Goal: Navigation & Orientation: Find specific page/section

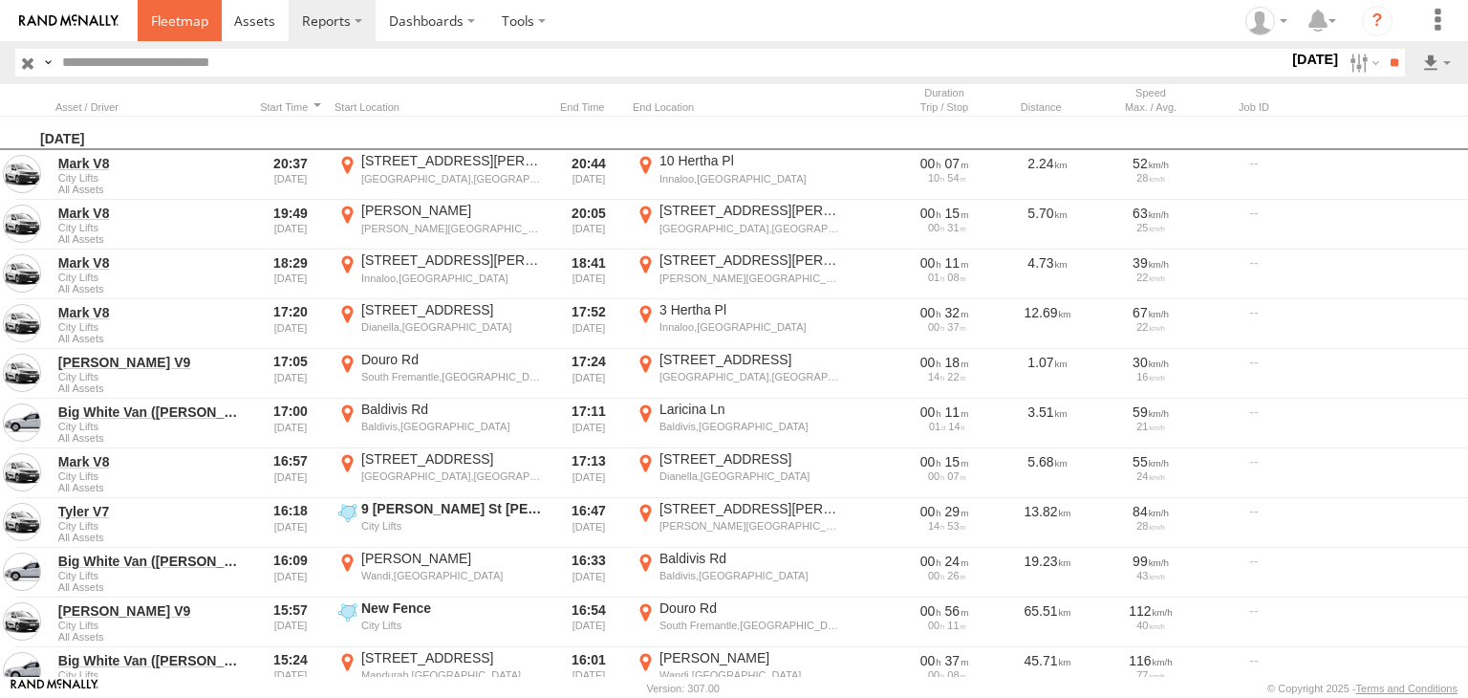
click at [191, 1] on link at bounding box center [180, 20] width 84 height 41
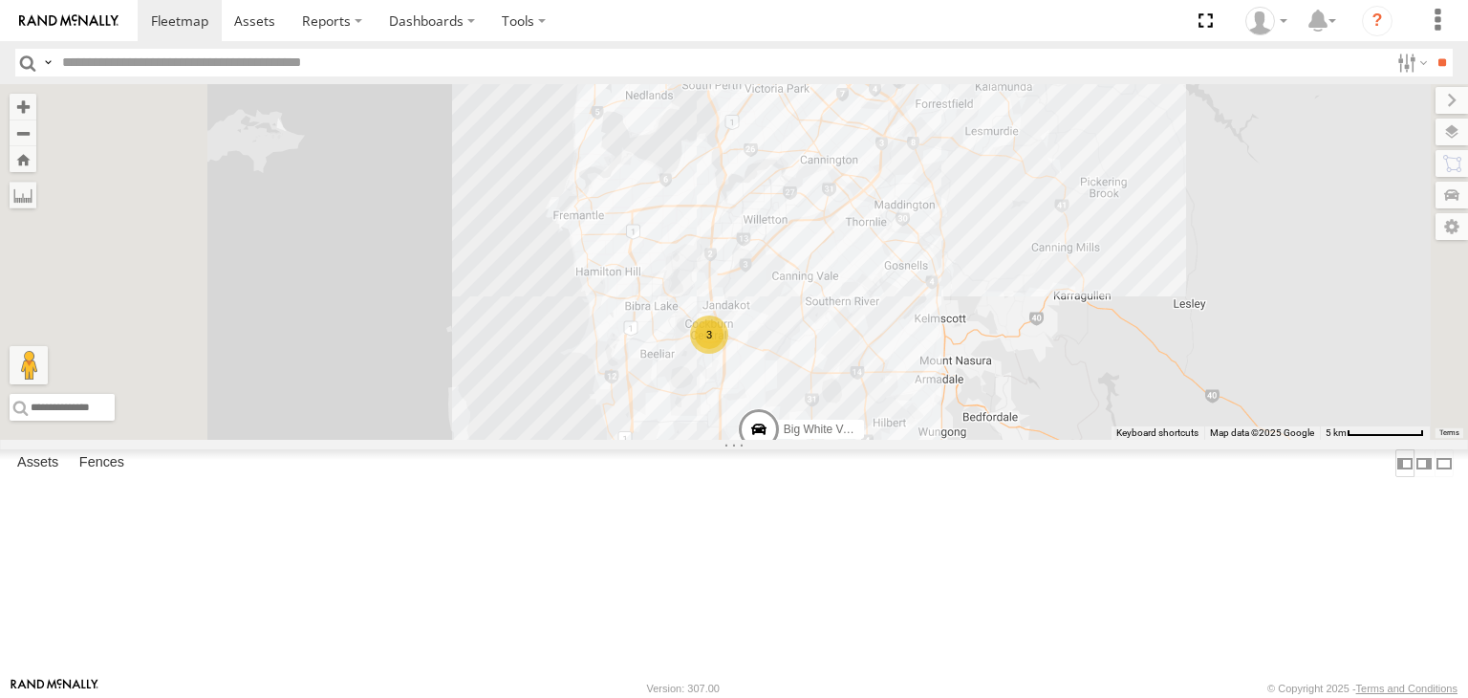
click at [1395, 477] on label at bounding box center [1404, 463] width 19 height 28
click at [1414, 477] on label at bounding box center [1423, 463] width 19 height 28
click at [1445, 477] on label at bounding box center [1443, 463] width 19 height 28
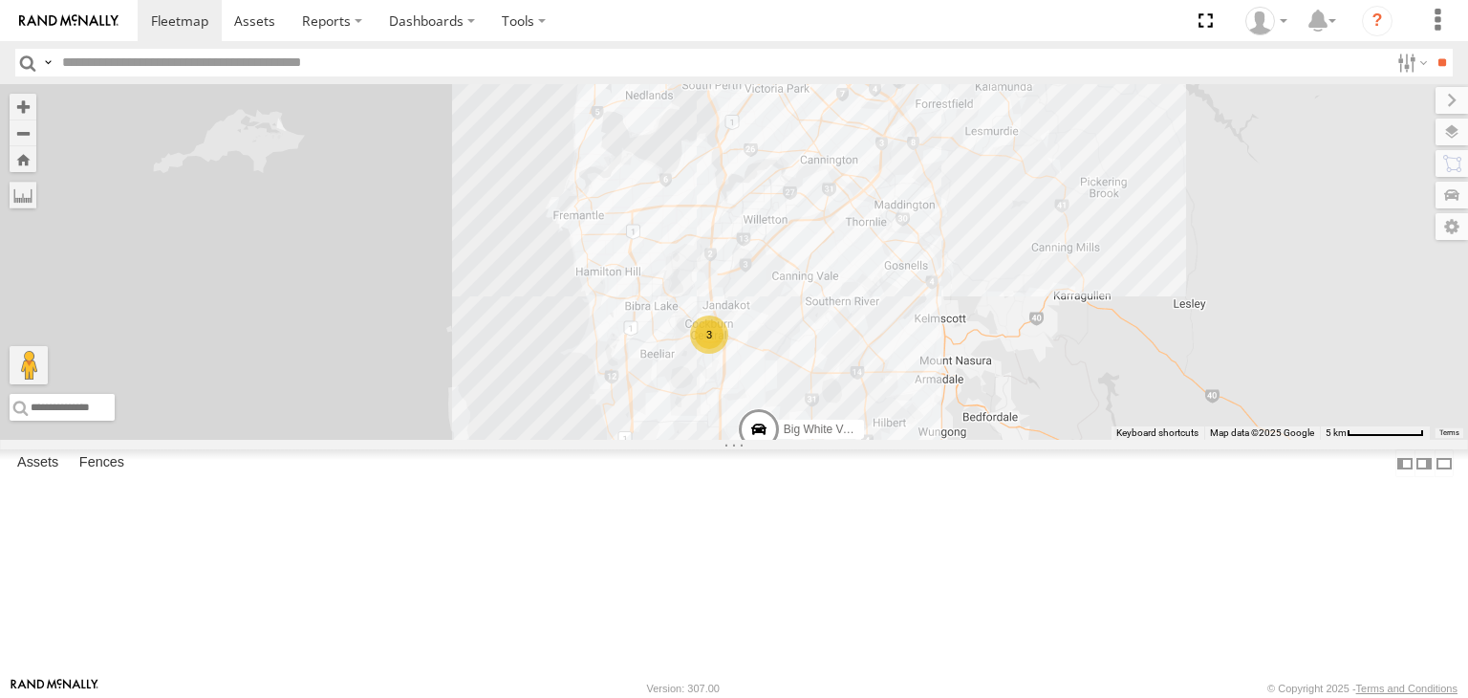
click at [0, 0] on label at bounding box center [0, 0] width 0 height 0
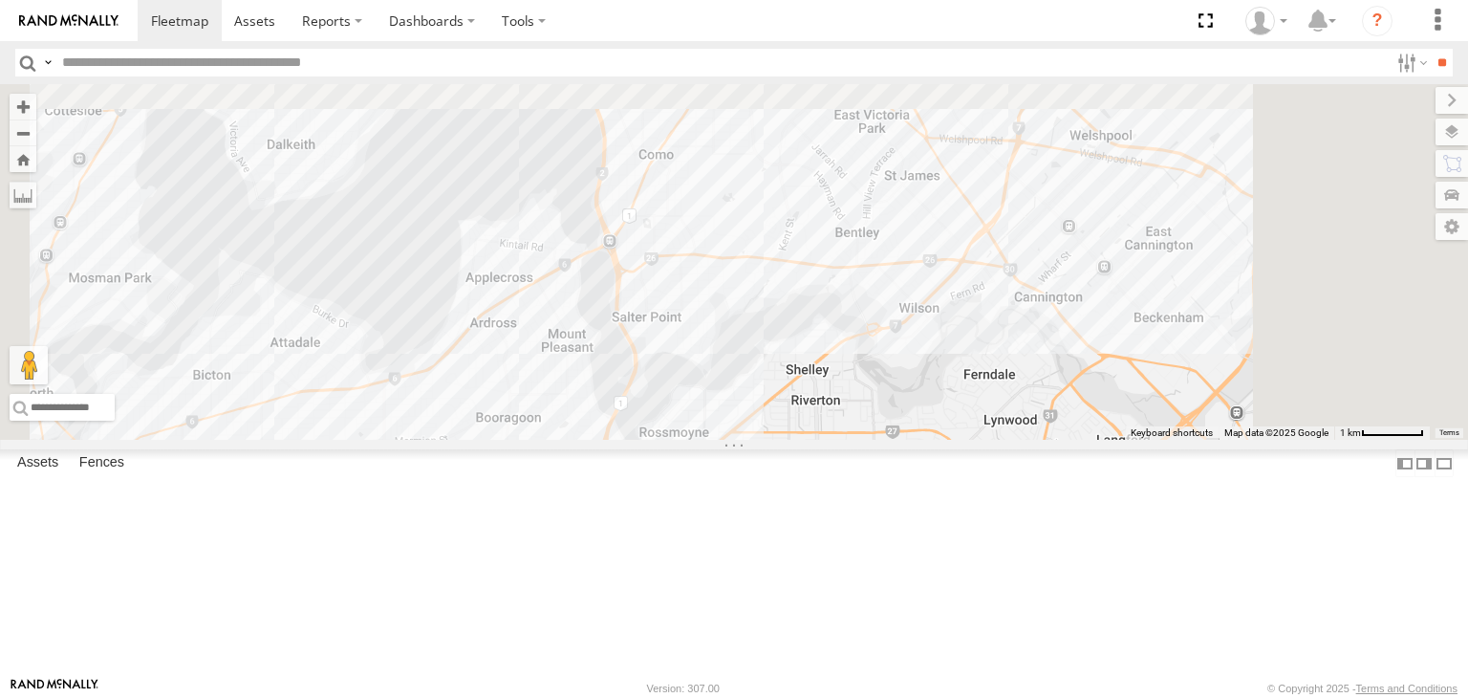
drag, startPoint x: 980, startPoint y: 226, endPoint x: 980, endPoint y: 575, distance: 349.7
click at [980, 440] on div "Big White Van (Jay) Mark V8" at bounding box center [734, 261] width 1468 height 355
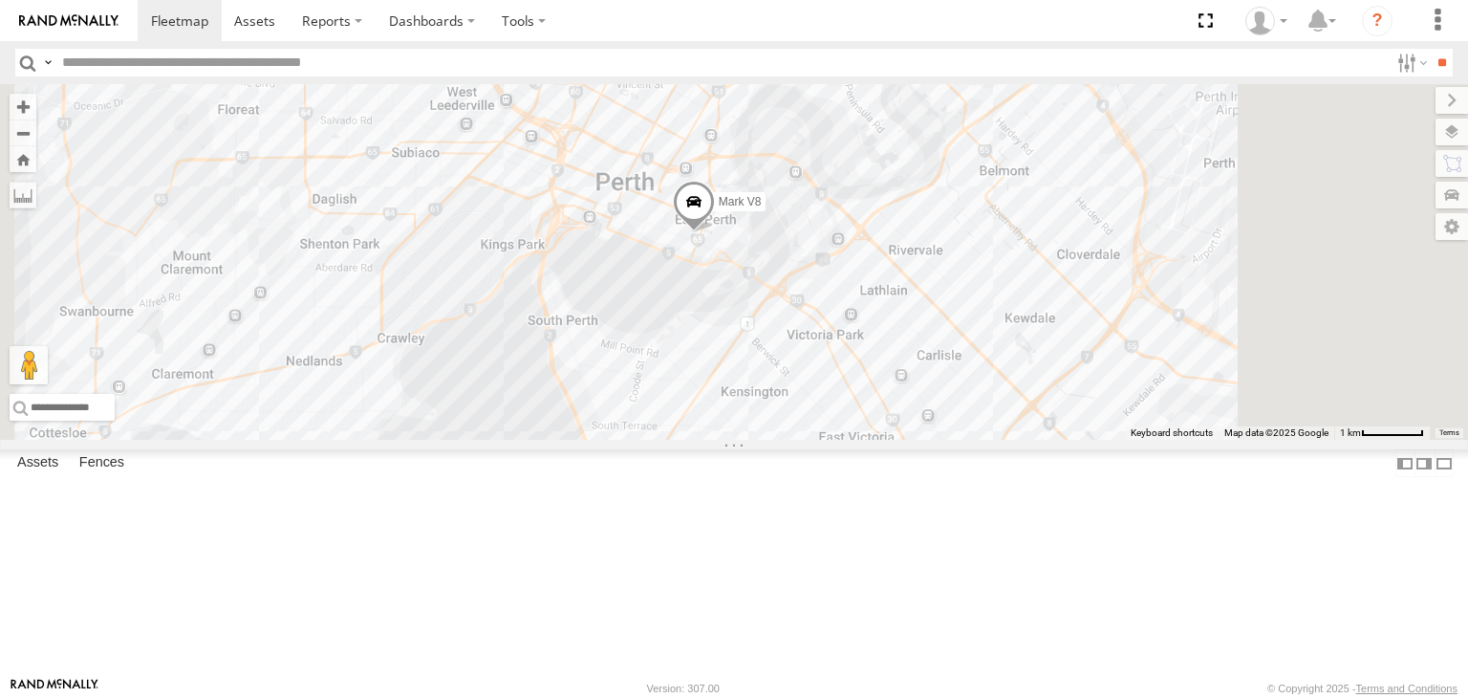
drag, startPoint x: 939, startPoint y: 264, endPoint x: 924, endPoint y: 584, distance: 320.5
click at [924, 440] on div "Big White Van (Jay) Mark V8" at bounding box center [734, 261] width 1468 height 355
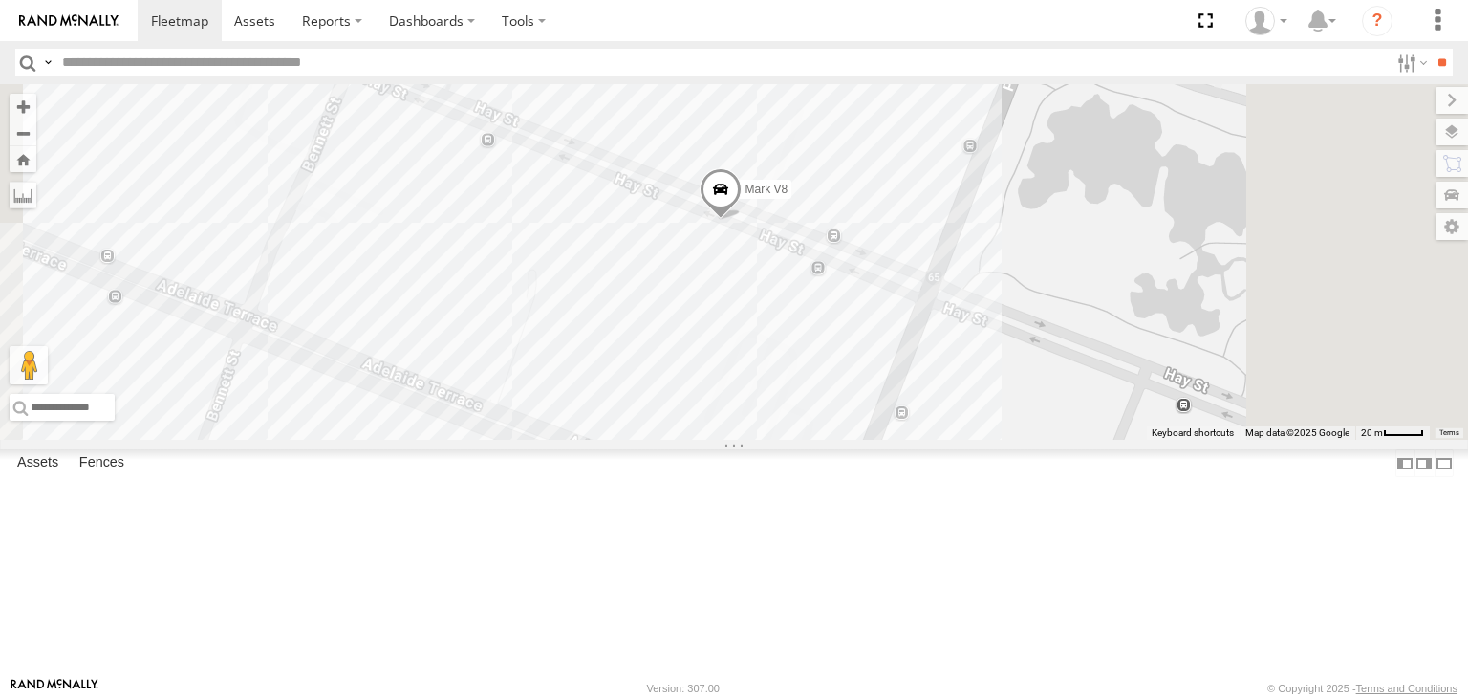
drag, startPoint x: 969, startPoint y: 317, endPoint x: 868, endPoint y: 493, distance: 202.9
click at [868, 440] on div "Big White Van (Jay) Mark V8" at bounding box center [734, 261] width 1468 height 355
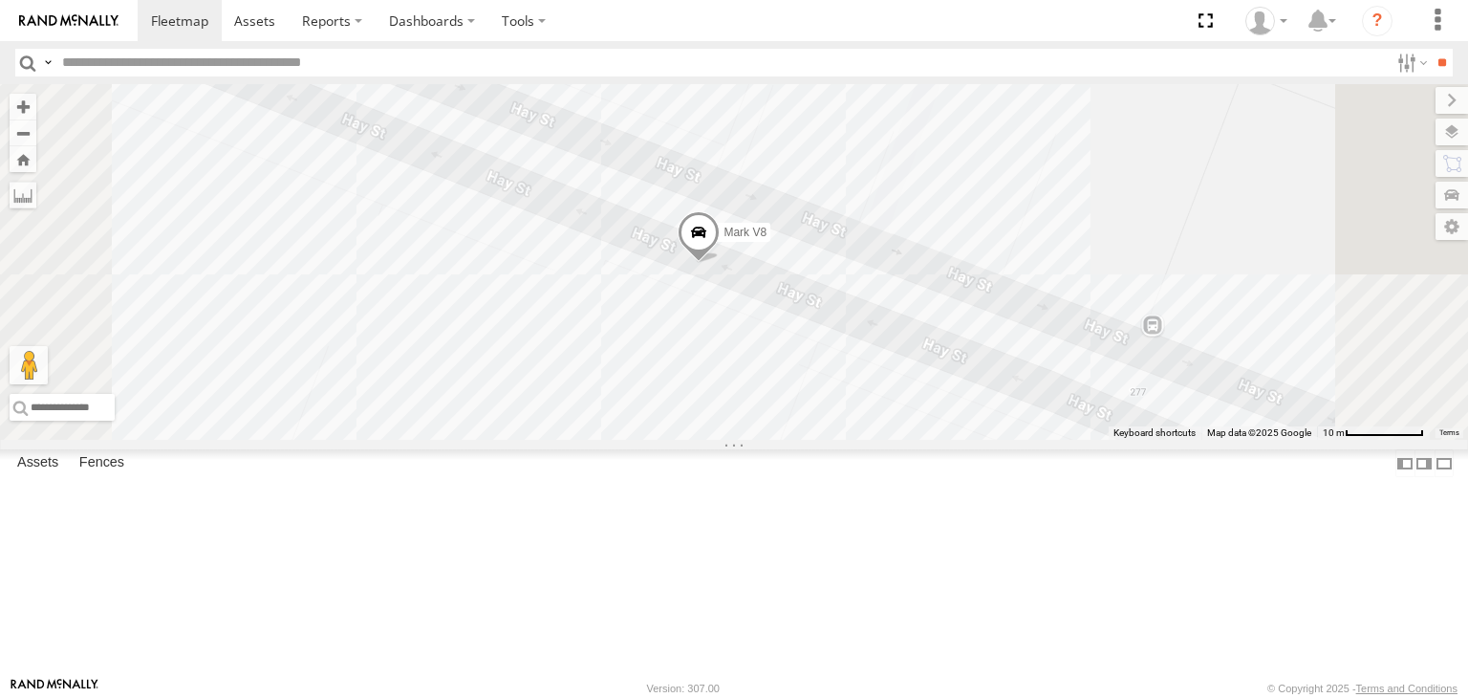
click at [720, 263] on span at bounding box center [698, 237] width 42 height 52
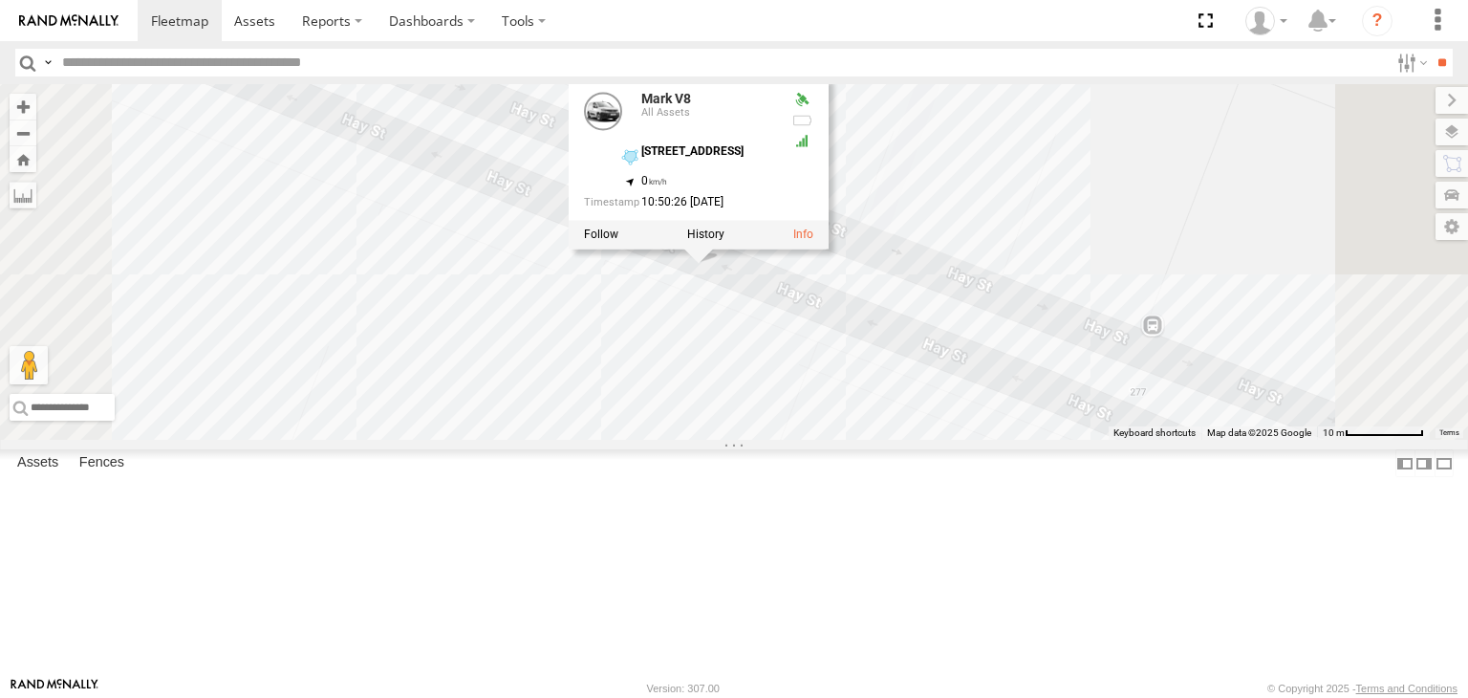
click at [1051, 440] on div "Big White Van (Jay) Mark V8 Mark V8 All Assets 175 Hay Street -31.95914 , 115.8…" at bounding box center [734, 261] width 1468 height 355
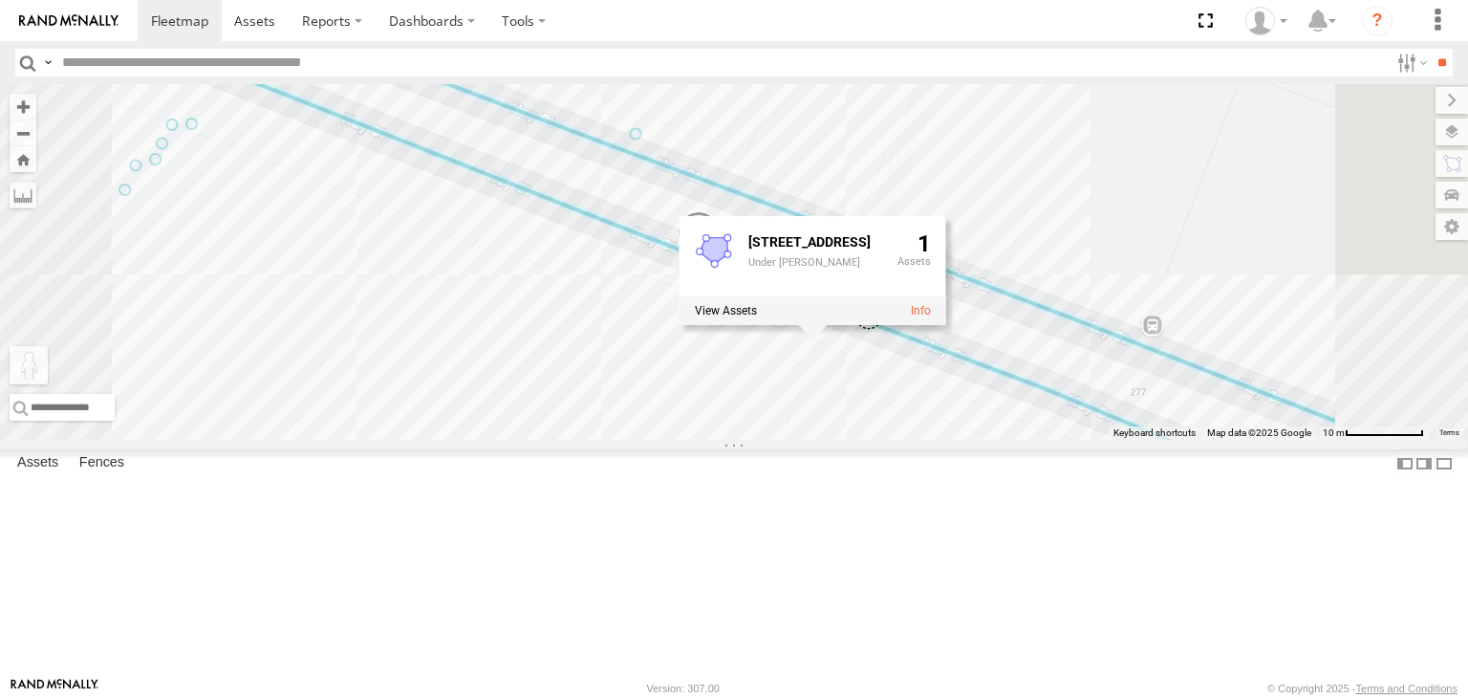
drag, startPoint x: 502, startPoint y: 604, endPoint x: 1107, endPoint y: 434, distance: 628.3
click at [1107, 434] on div "Big White Van (Jay) Mark V8 To activate drag with keyboard, press Alt + Enter. …" at bounding box center [734, 261] width 1468 height 355
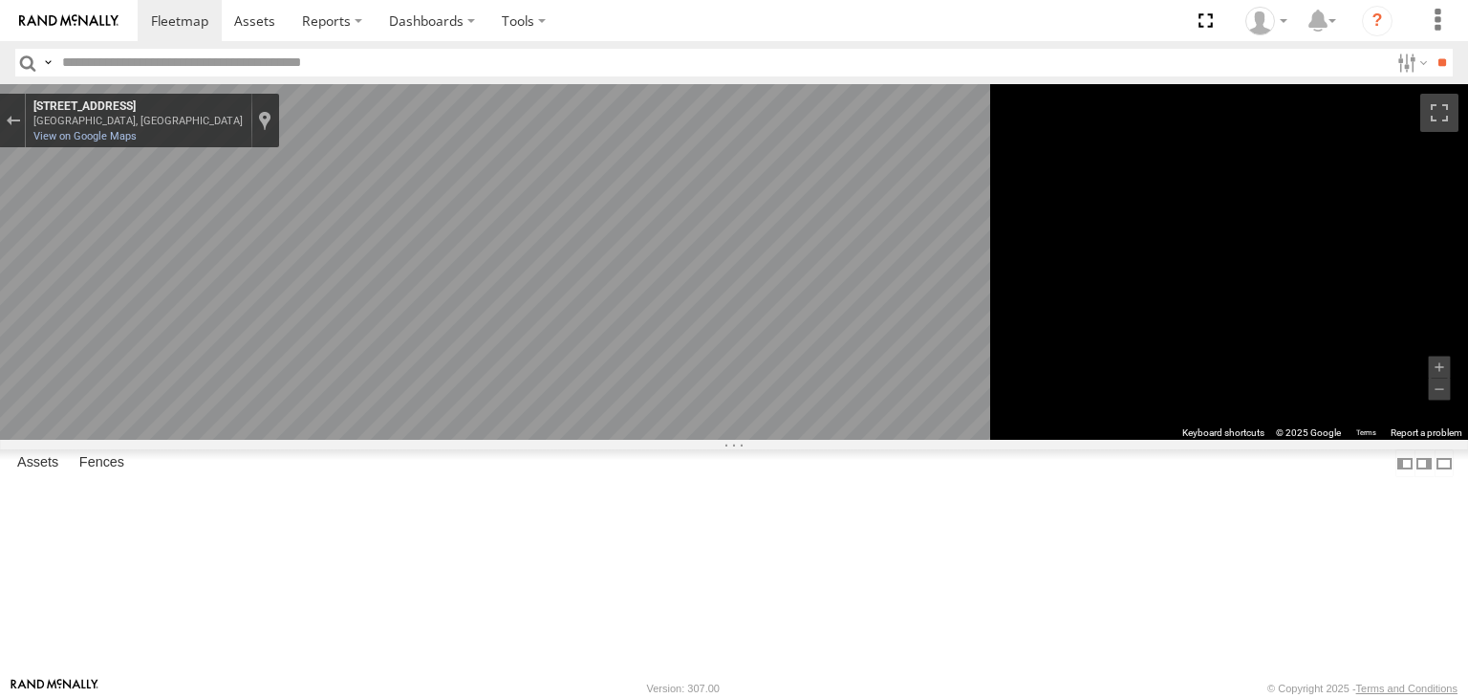
click at [531, 452] on icon "Go West, Hay St" at bounding box center [460, 455] width 141 height 49
click at [514, 579] on icon "Go West, Hay St" at bounding box center [443, 588] width 141 height 40
click at [416, 298] on main "To navigate the map with touch gestures double-tap and hold your finger on the …" at bounding box center [734, 380] width 1468 height 592
click at [617, 548] on icon "Go East, Hay St" at bounding box center [546, 551] width 142 height 43
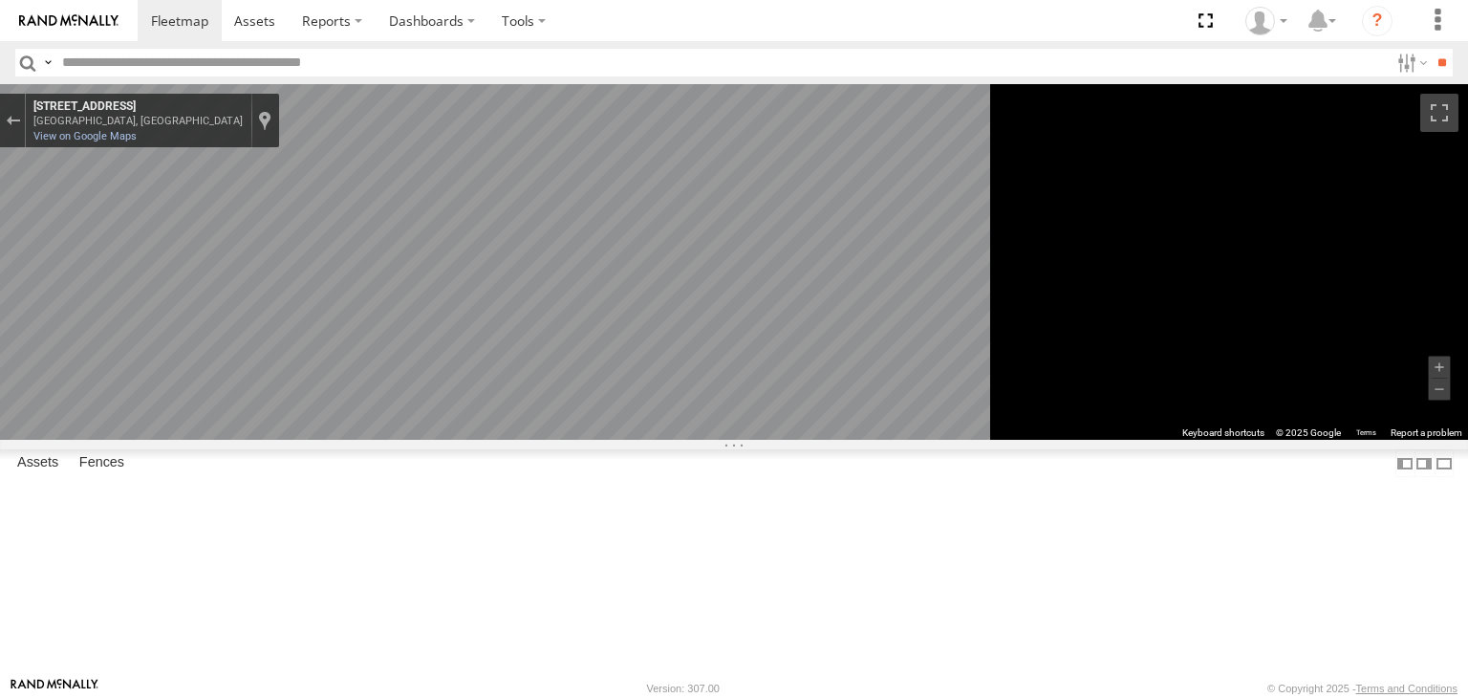
click at [616, 545] on icon "Go East, Hay St" at bounding box center [545, 551] width 141 height 43
click at [339, 142] on main "To navigate the map with touch gestures double-tap and hold your finger on the …" at bounding box center [734, 380] width 1468 height 592
click at [0, 0] on div at bounding box center [0, 0] width 0 height 0
click at [0, 0] on span at bounding box center [0, 0] width 0 height 0
click at [0, 0] on div "Mark V8" at bounding box center [0, 0] width 0 height 0
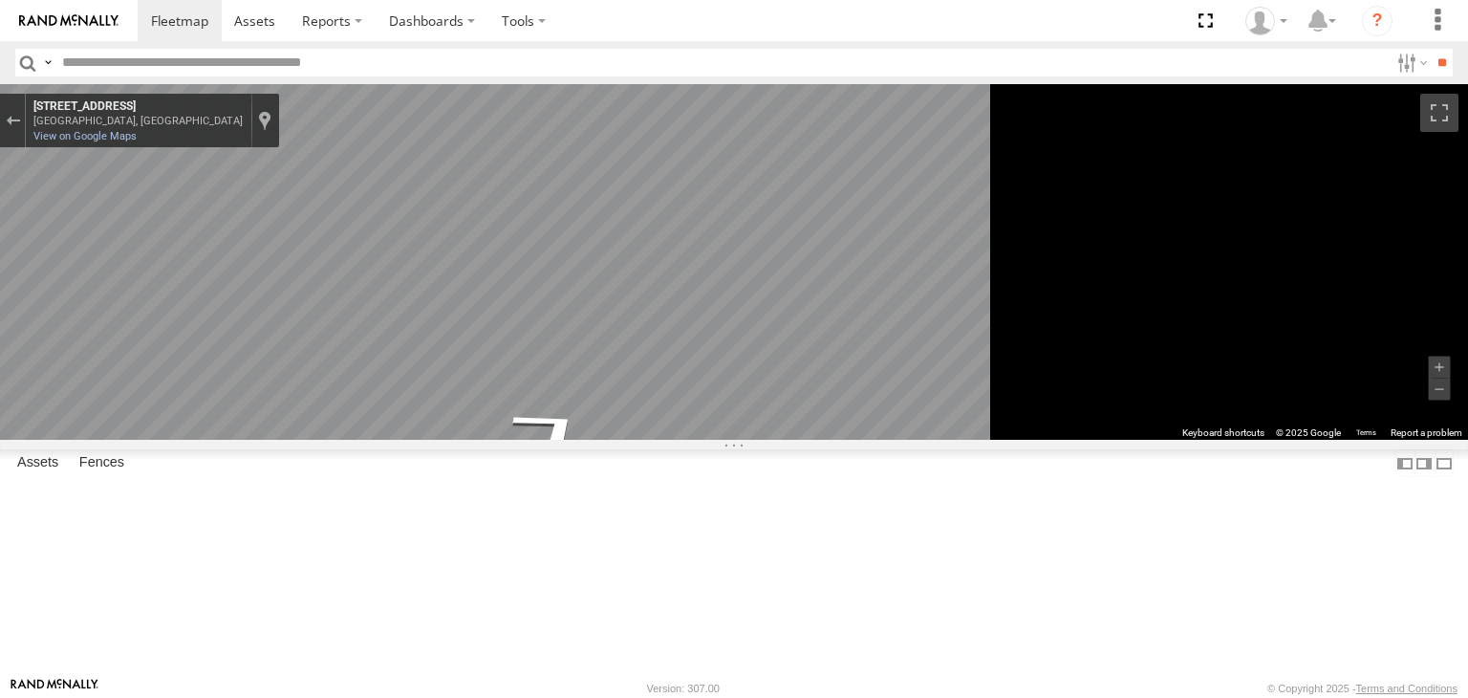
click at [0, 0] on div at bounding box center [0, 0] width 0 height 0
click at [0, 0] on div "Mark V8" at bounding box center [0, 0] width 0 height 0
click at [0, 0] on span at bounding box center [0, 0] width 0 height 0
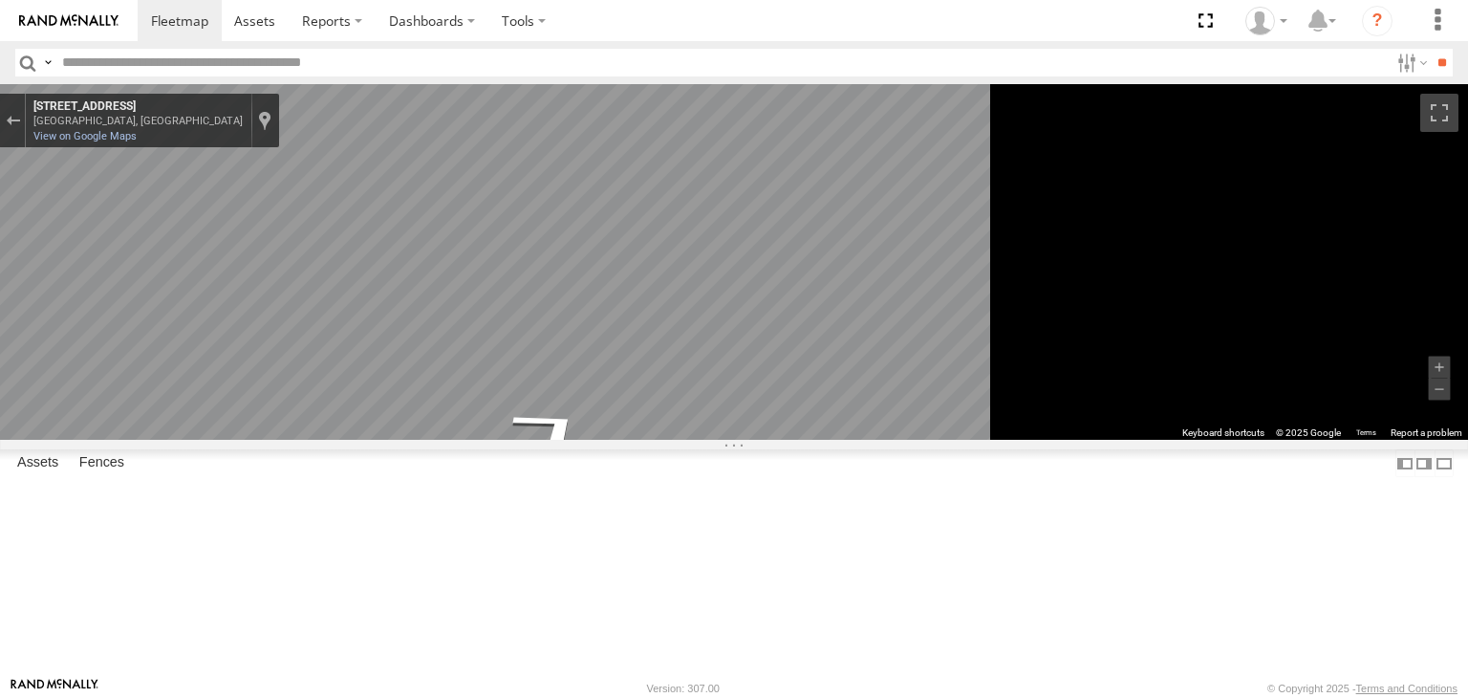
drag, startPoint x: 399, startPoint y: 279, endPoint x: 446, endPoint y: 277, distance: 46.9
click at [0, 0] on span at bounding box center [0, 0] width 0 height 0
click at [474, 519] on icon "Go West, Hay St" at bounding box center [424, 524] width 100 height 41
click at [505, 563] on icon "Go West, Hay St" at bounding box center [436, 556] width 137 height 43
click at [505, 560] on icon "Go West, Hay St" at bounding box center [436, 556] width 137 height 43
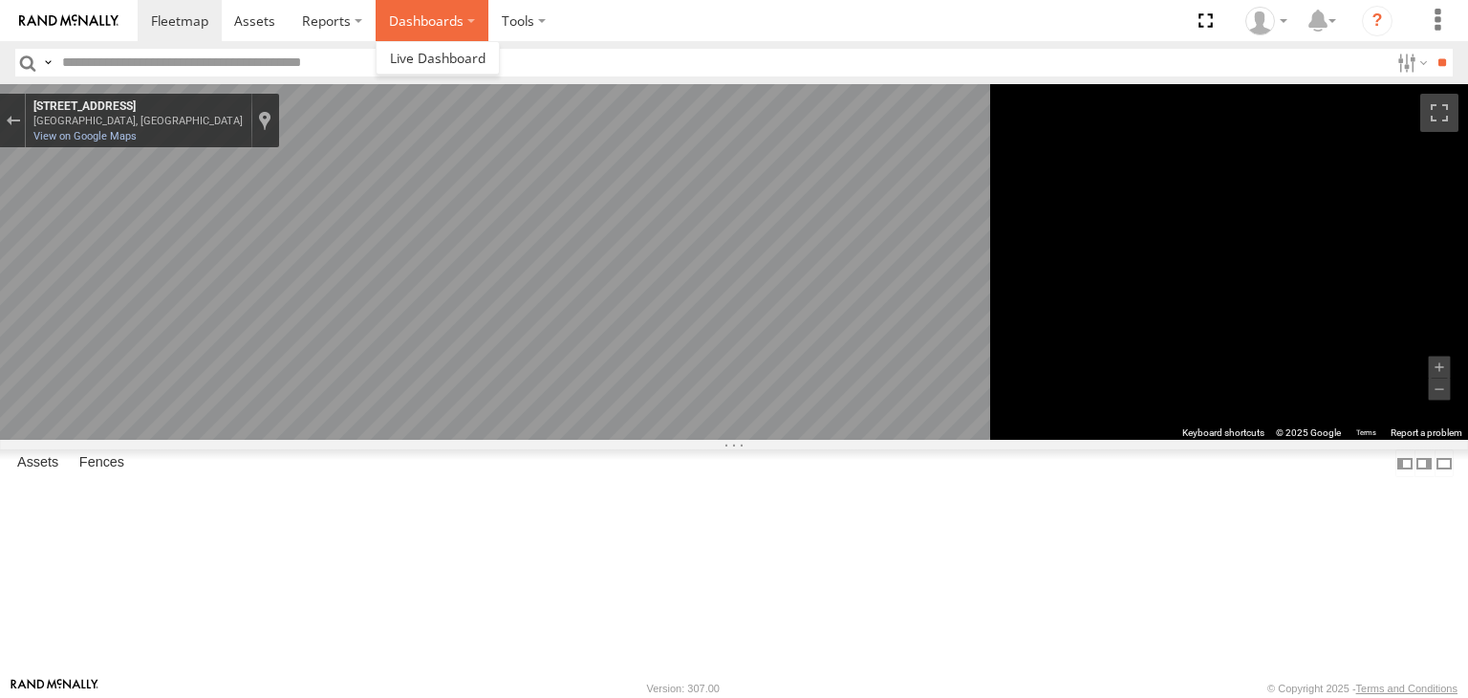
click at [448, 35] on label "Dashboards" at bounding box center [432, 20] width 113 height 41
click at [443, 66] on span at bounding box center [438, 58] width 96 height 18
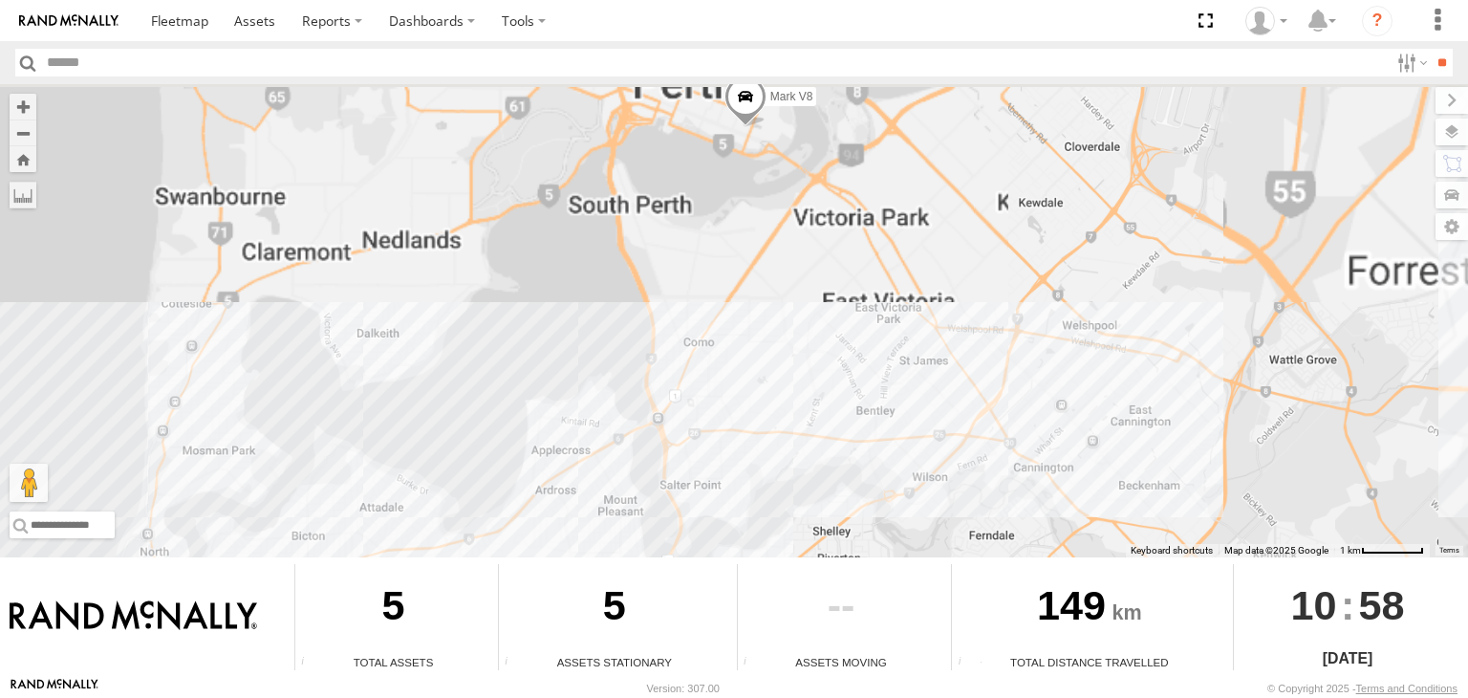
drag, startPoint x: 744, startPoint y: 328, endPoint x: 791, endPoint y: 582, distance: 258.5
click at [791, 582] on div "To navigate the map with touch gestures double-tap and hold your finger on the …" at bounding box center [734, 380] width 1468 height 592
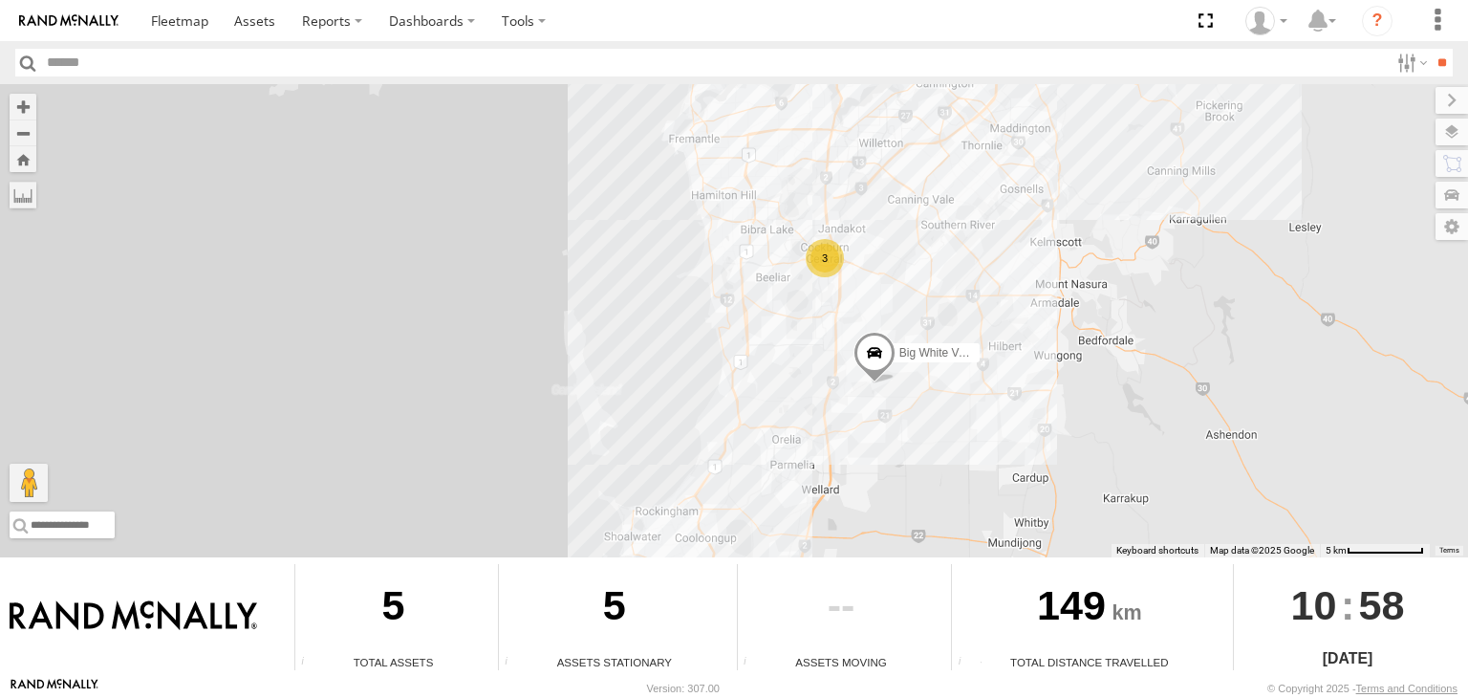
drag, startPoint x: 708, startPoint y: 424, endPoint x: 831, endPoint y: 153, distance: 298.1
click at [831, 132] on div "Big White Van ([PERSON_NAME]) Mark V8 3" at bounding box center [734, 320] width 1468 height 473
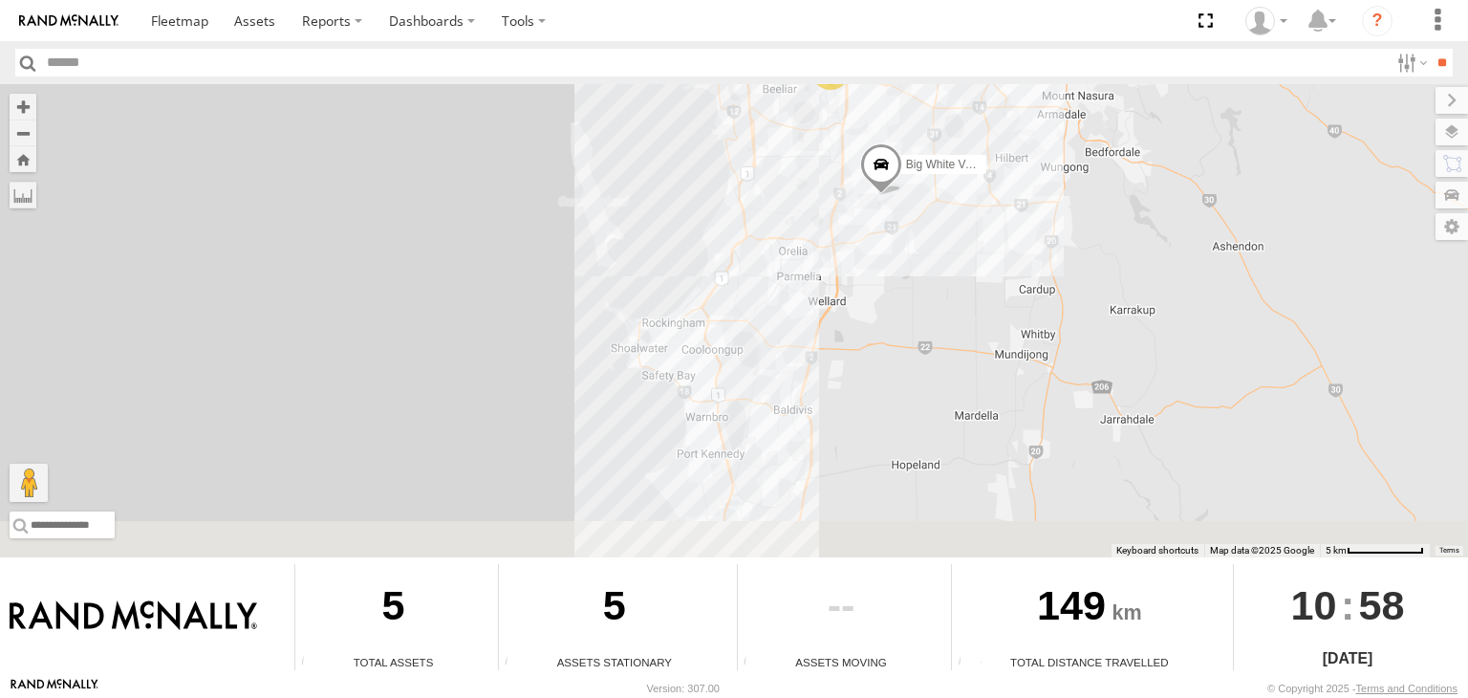
drag, startPoint x: 891, startPoint y: 387, endPoint x: 889, endPoint y: 150, distance: 237.0
click at [889, 150] on div "Big White Van ([PERSON_NAME]) Mark V8 3" at bounding box center [734, 320] width 1468 height 473
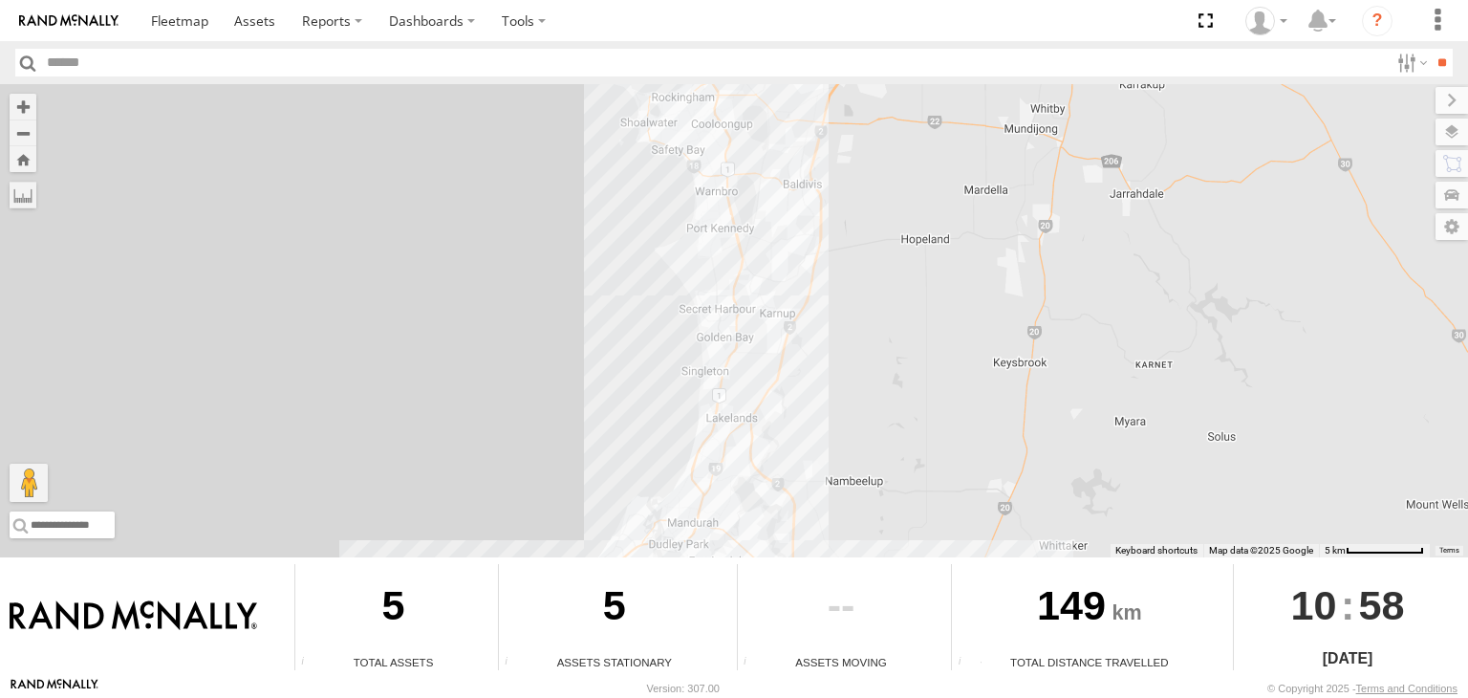
drag, startPoint x: 871, startPoint y: 288, endPoint x: 889, endPoint y: 135, distance: 153.9
click at [889, 135] on div "Big White Van ([PERSON_NAME]) Mark V8 3" at bounding box center [734, 320] width 1468 height 473
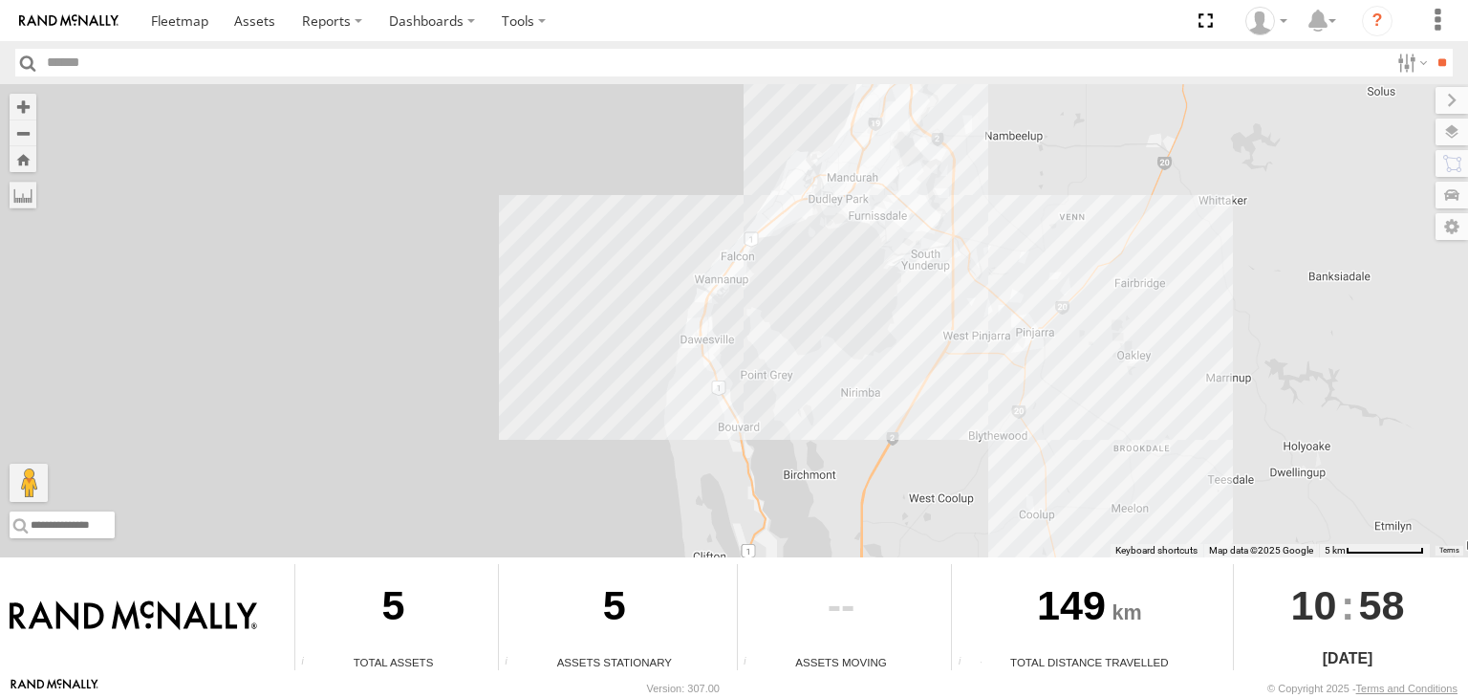
drag, startPoint x: 871, startPoint y: 318, endPoint x: 1032, endPoint y: -32, distance: 384.8
click at [1032, 0] on html at bounding box center [734, 349] width 1468 height 698
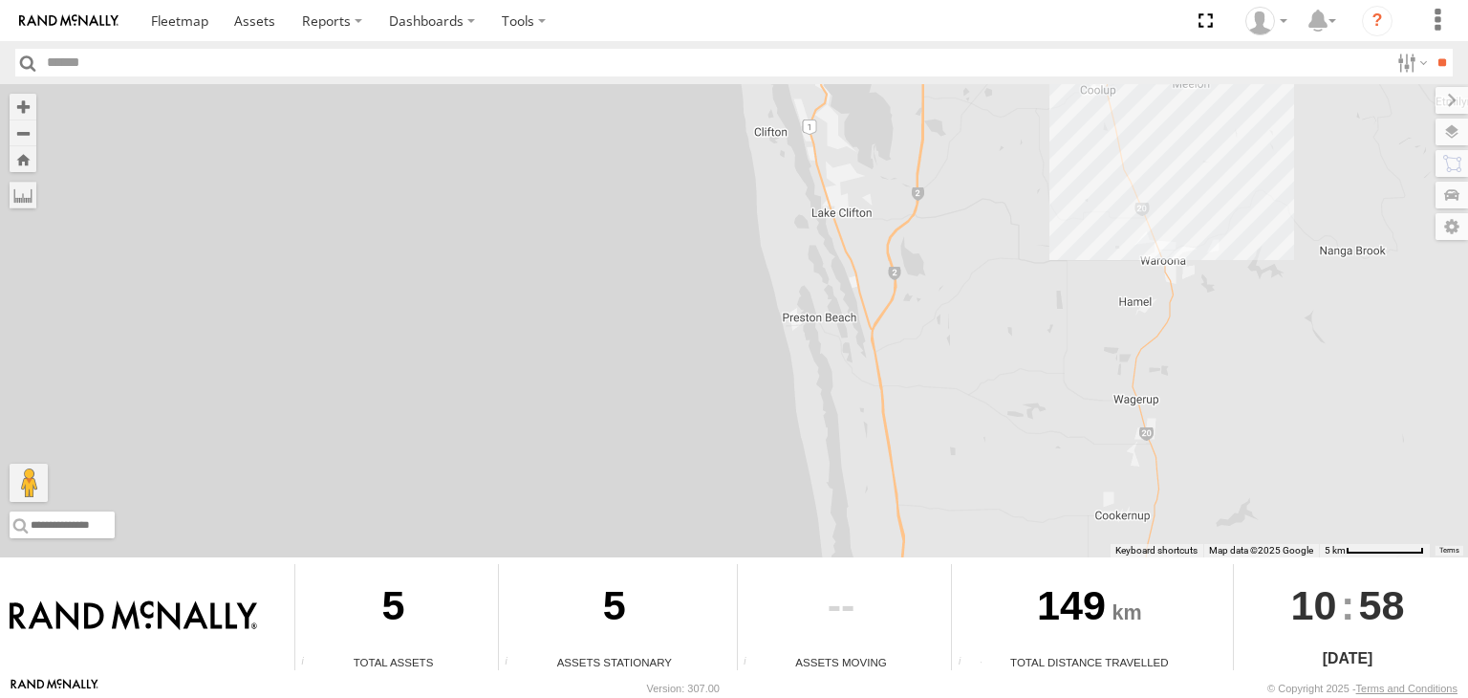
drag, startPoint x: 804, startPoint y: 346, endPoint x: 858, endPoint y: 19, distance: 331.3
click at [861, 0] on html at bounding box center [734, 349] width 1468 height 698
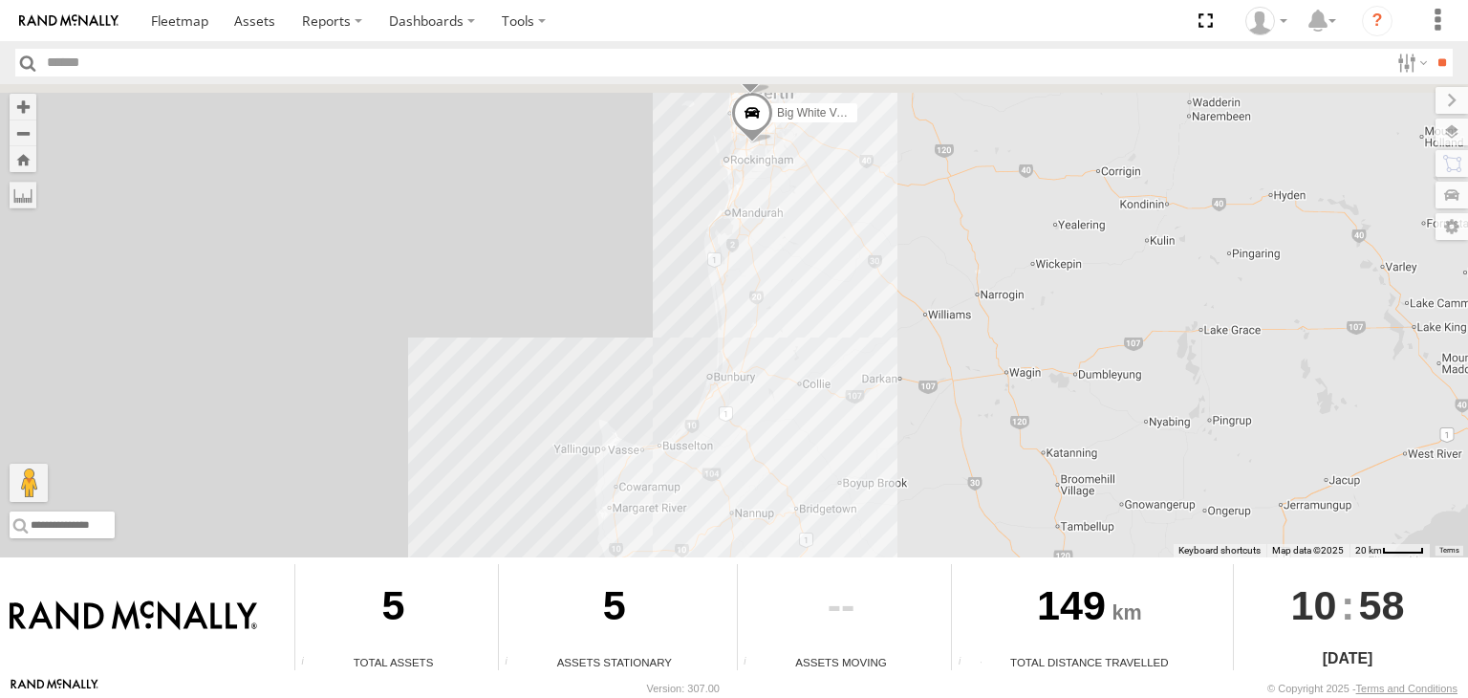
drag, startPoint x: 851, startPoint y: 468, endPoint x: 762, endPoint y: 312, distance: 179.8
click at [719, 570] on div "To navigate the map with touch gestures double-tap and hold your finger on the …" at bounding box center [734, 380] width 1468 height 592
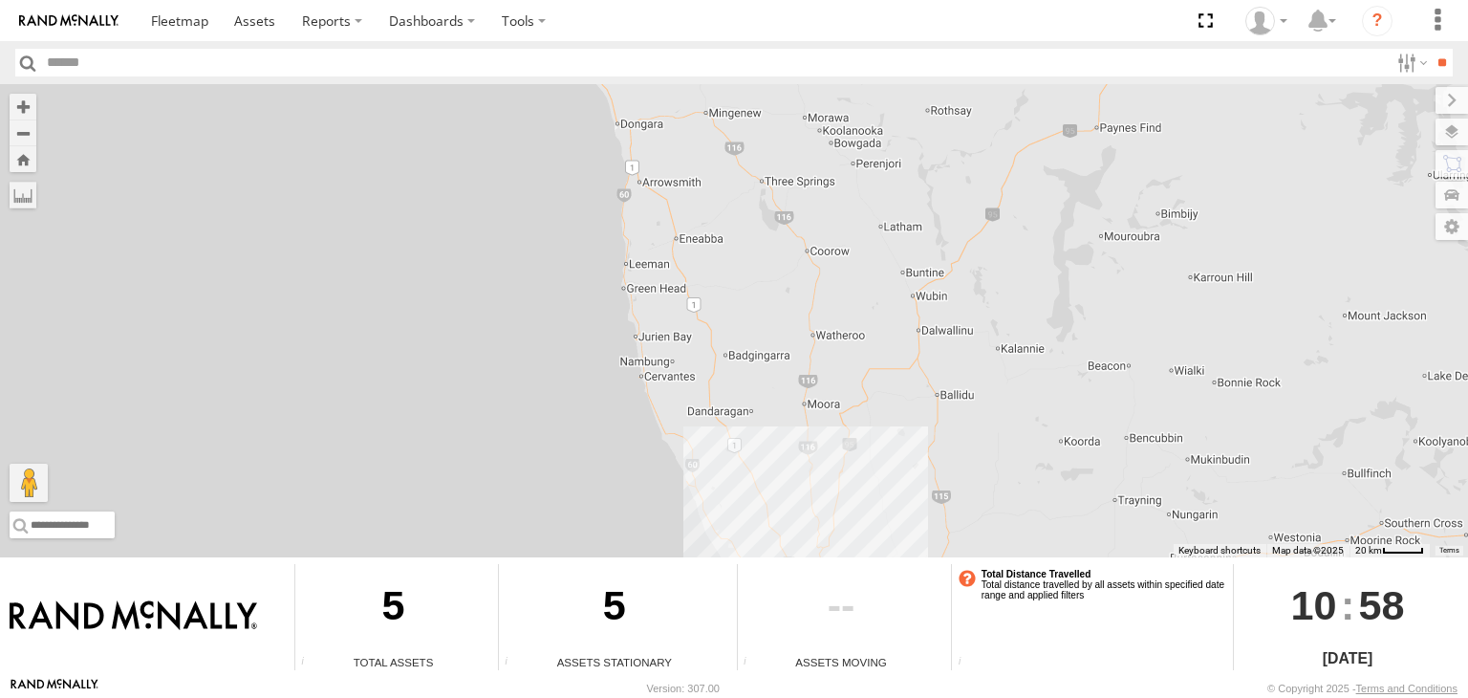
drag, startPoint x: 858, startPoint y: 103, endPoint x: 891, endPoint y: 656, distance: 554.2
click at [891, 659] on div "To navigate the map with touch gestures double-tap and hold your finger on the …" at bounding box center [734, 380] width 1468 height 592
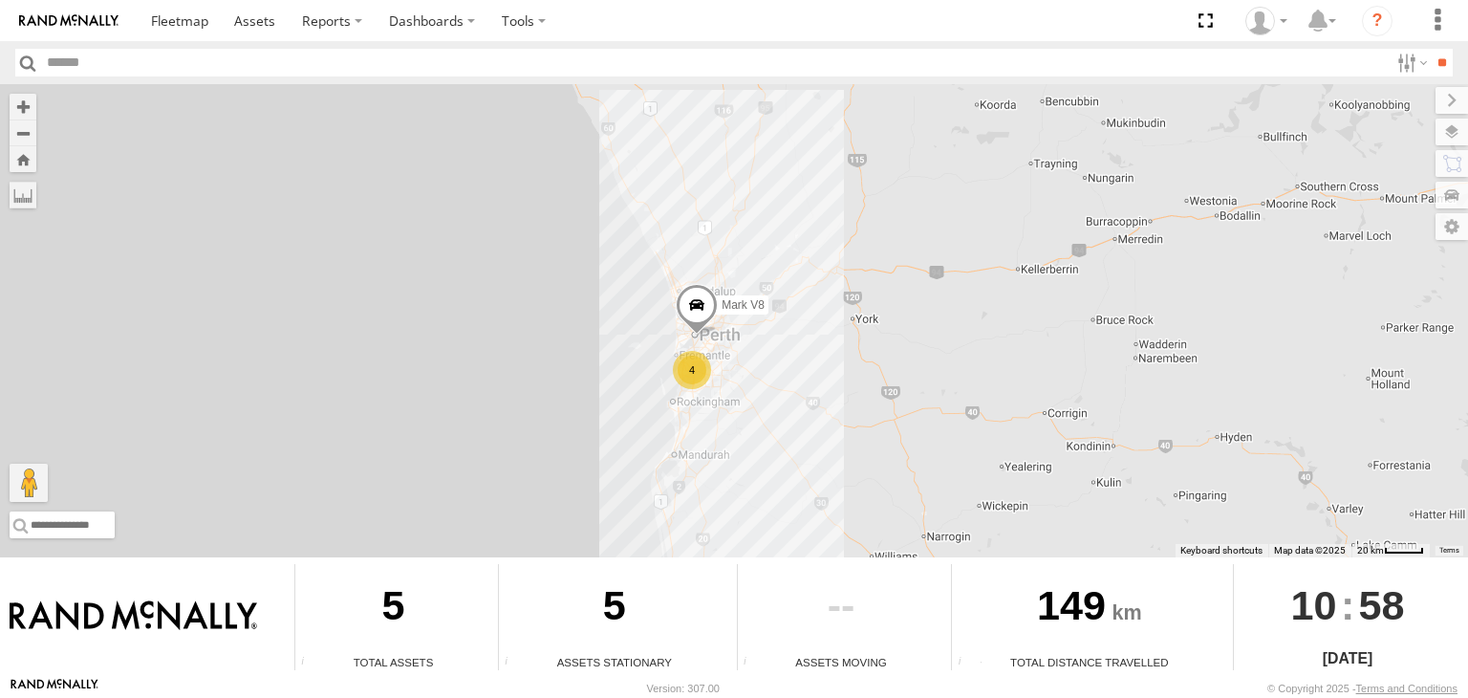
drag, startPoint x: 892, startPoint y: 284, endPoint x: 805, endPoint y: -14, distance: 310.8
click at [805, 0] on html at bounding box center [734, 349] width 1468 height 698
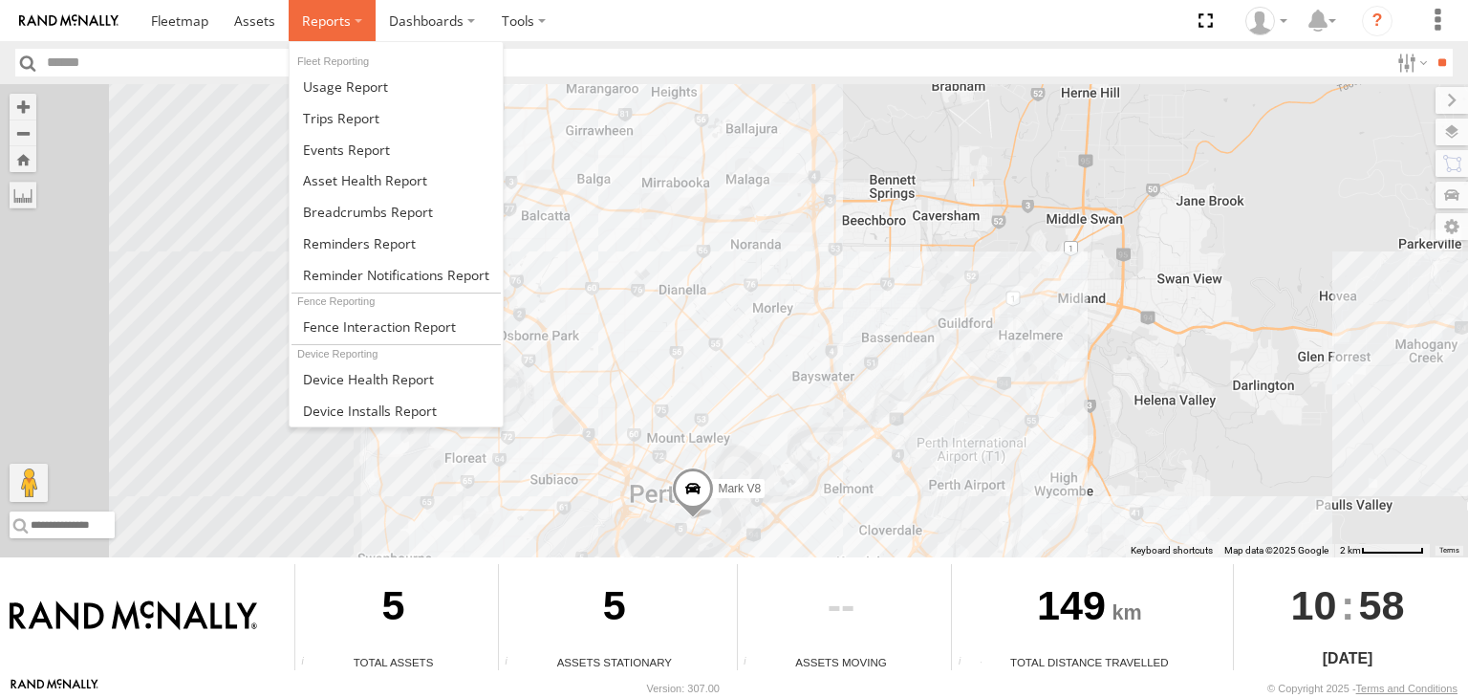
drag, startPoint x: 355, startPoint y: 16, endPoint x: 352, endPoint y: 41, distance: 25.1
click at [355, 17] on label at bounding box center [332, 20] width 87 height 41
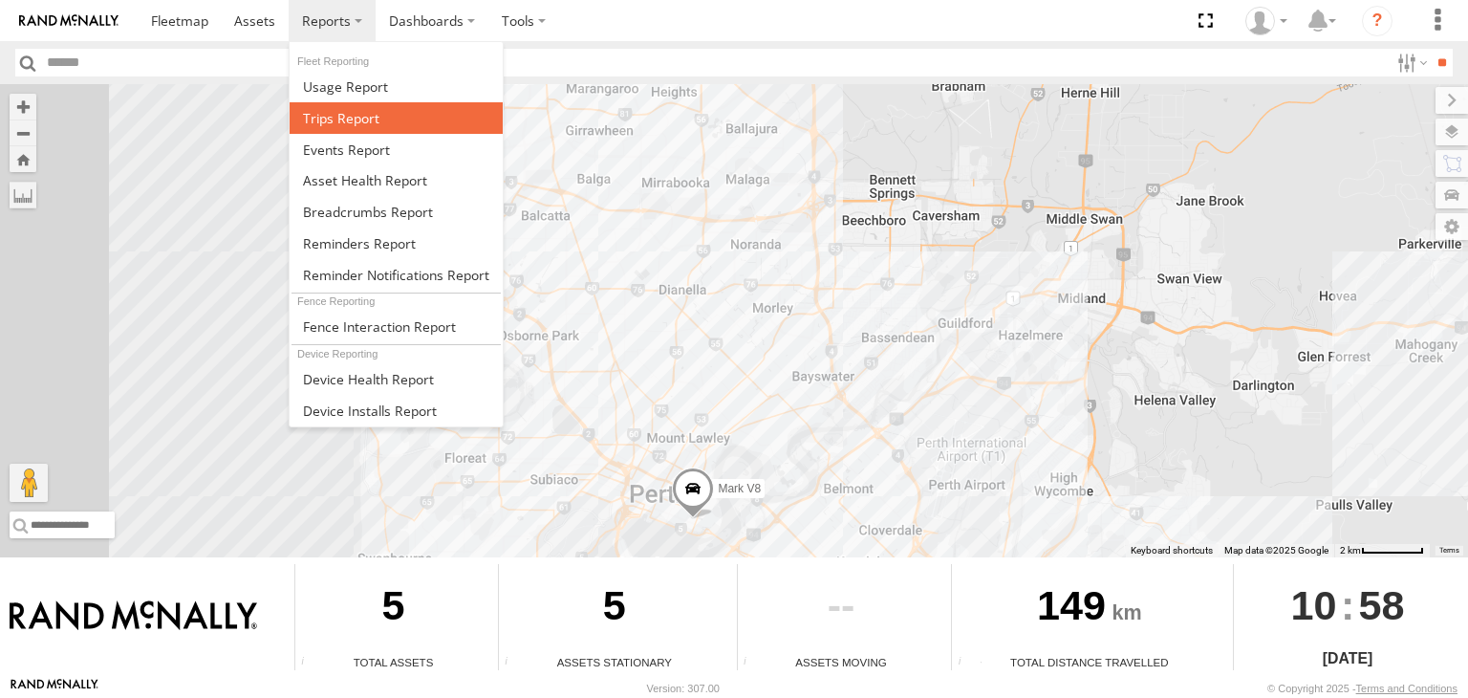
click at [359, 118] on span at bounding box center [341, 118] width 76 height 18
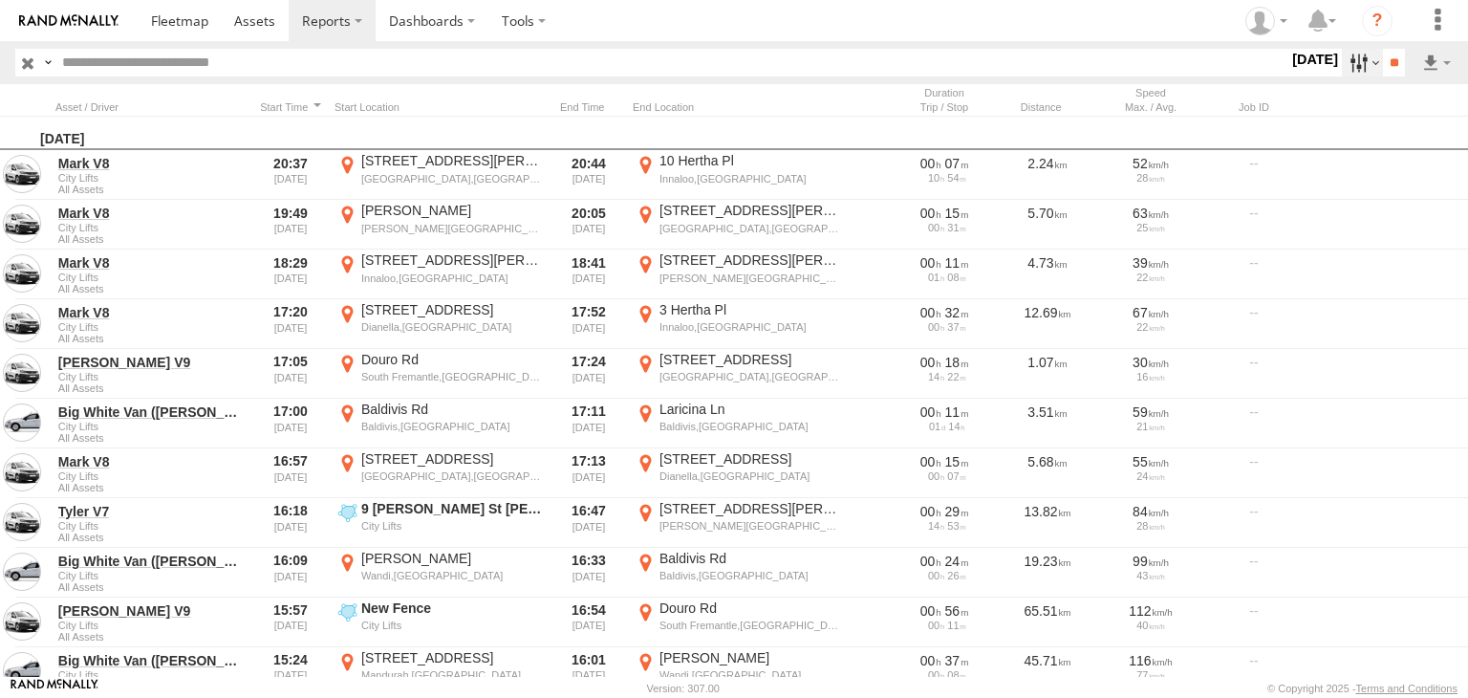
click at [1357, 67] on label at bounding box center [1362, 63] width 41 height 28
drag, startPoint x: 1318, startPoint y: 177, endPoint x: 1348, endPoint y: 163, distance: 33.4
click at [0, 0] on label at bounding box center [0, 0] width 0 height 0
click at [1390, 47] on header "Search Query Asset ID Asset Label Registration Manufacturer Model VIN Job ID" at bounding box center [734, 62] width 1468 height 43
click at [1389, 61] on input "**" at bounding box center [1394, 63] width 22 height 28
